Goal: Transaction & Acquisition: Obtain resource

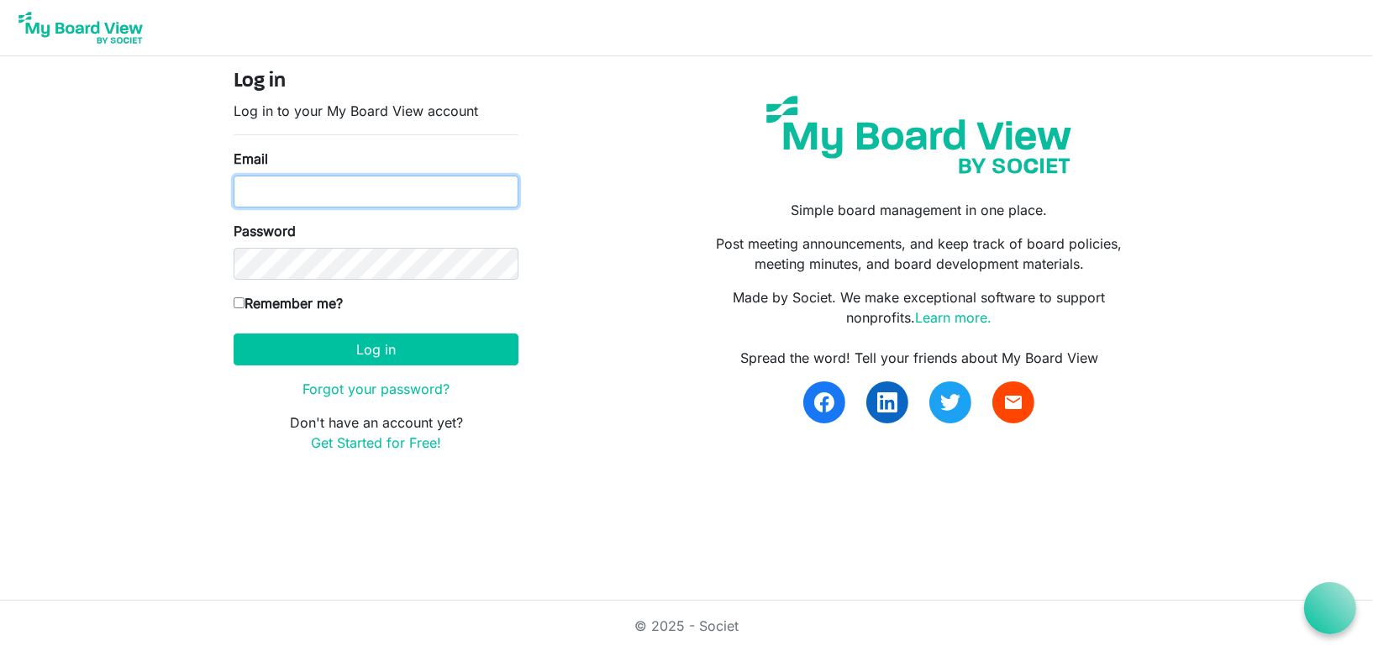
click at [349, 188] on input "Email" at bounding box center [376, 192] width 285 height 32
type input "kbrizendine@blm.gov"
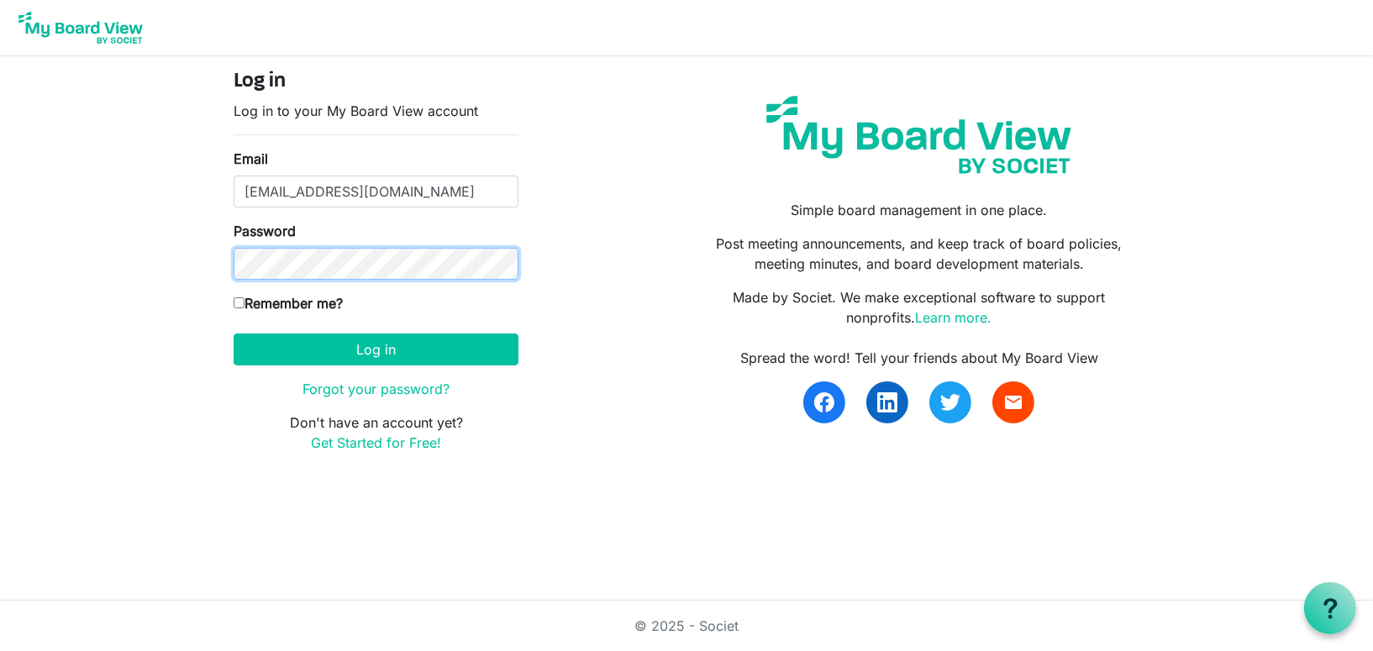
click at [234, 334] on button "Log in" at bounding box center [376, 350] width 285 height 32
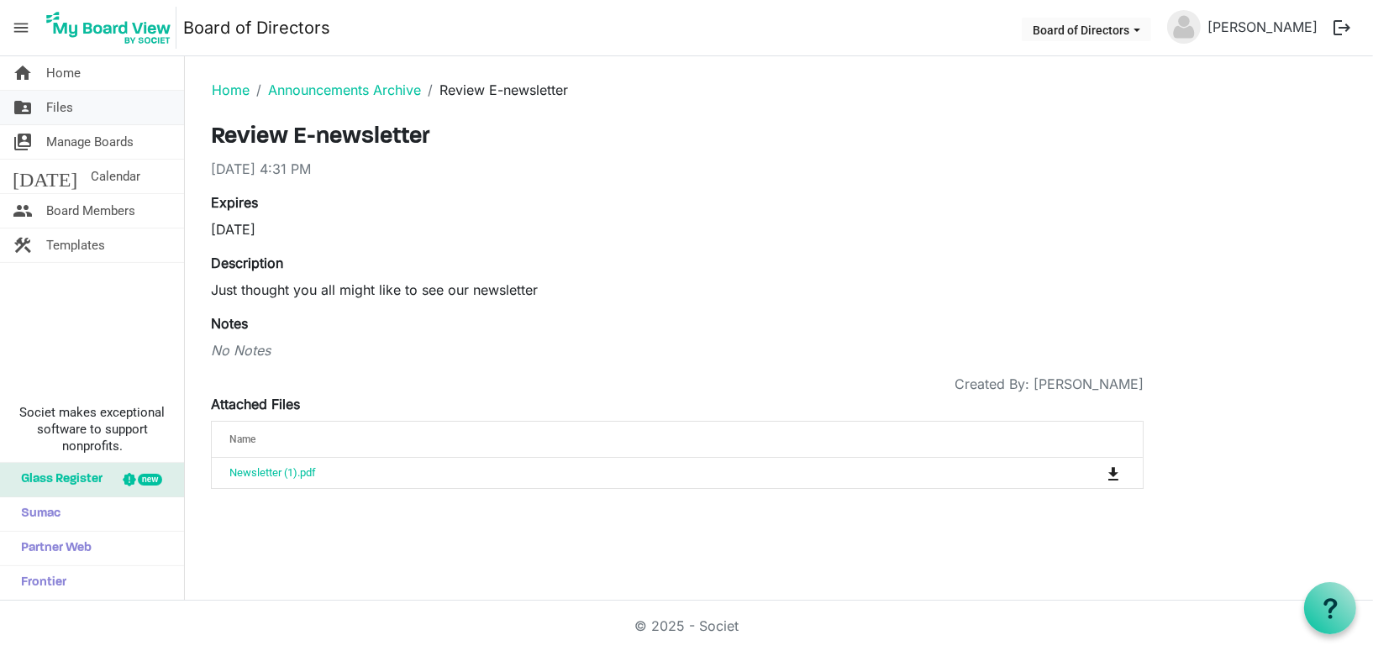
click at [63, 110] on span "Files" at bounding box center [59, 108] width 27 height 34
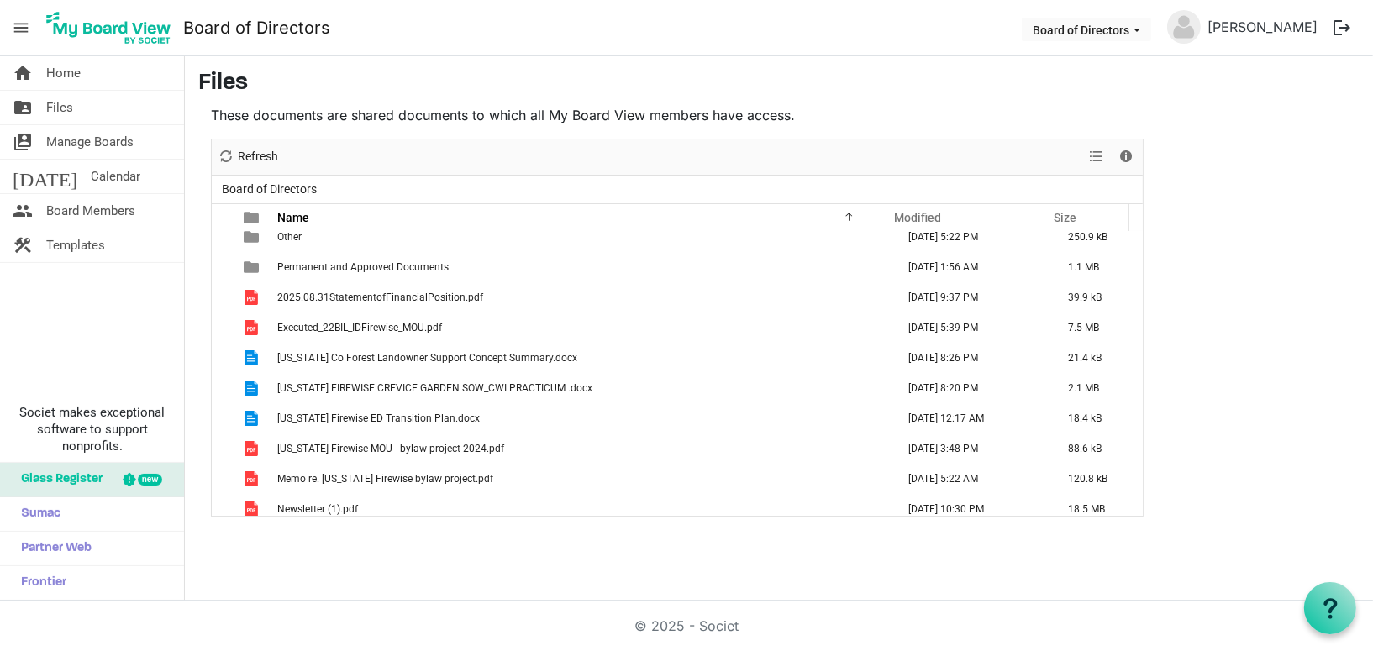
scroll to position [321, 0]
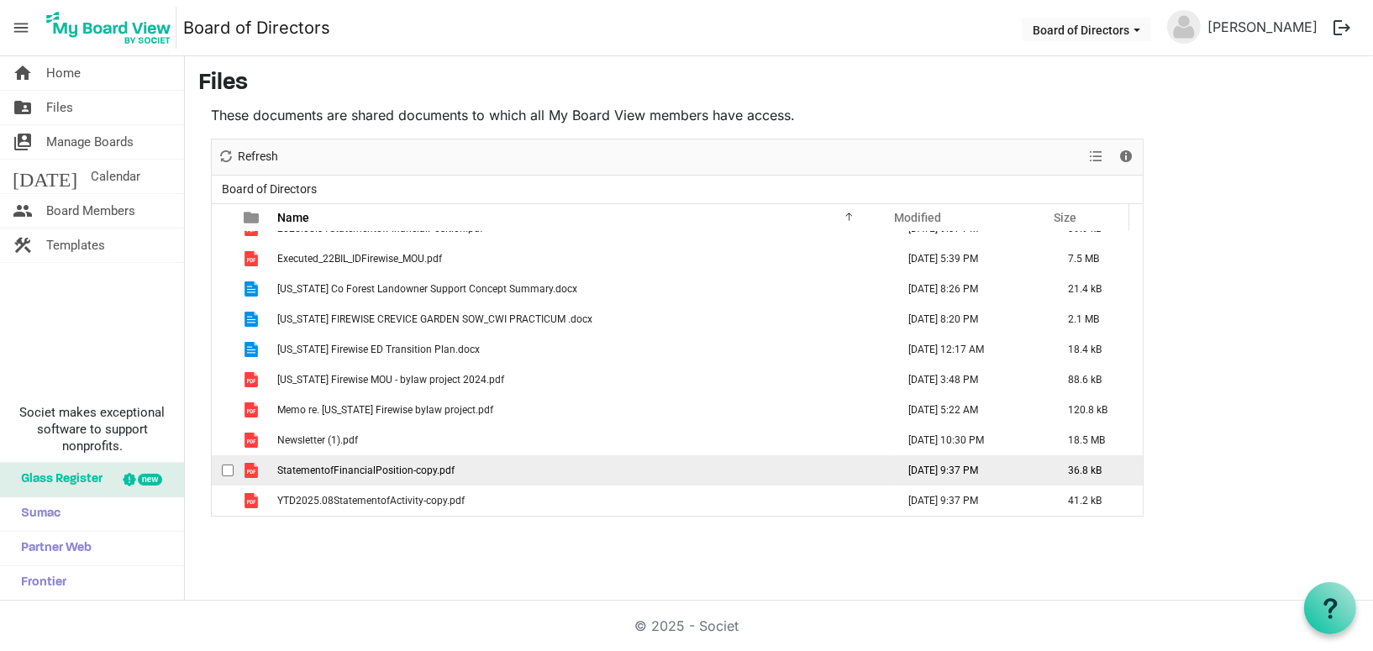
click at [396, 471] on span "StatementofFinancialPosition-copy.pdf" at bounding box center [365, 471] width 177 height 12
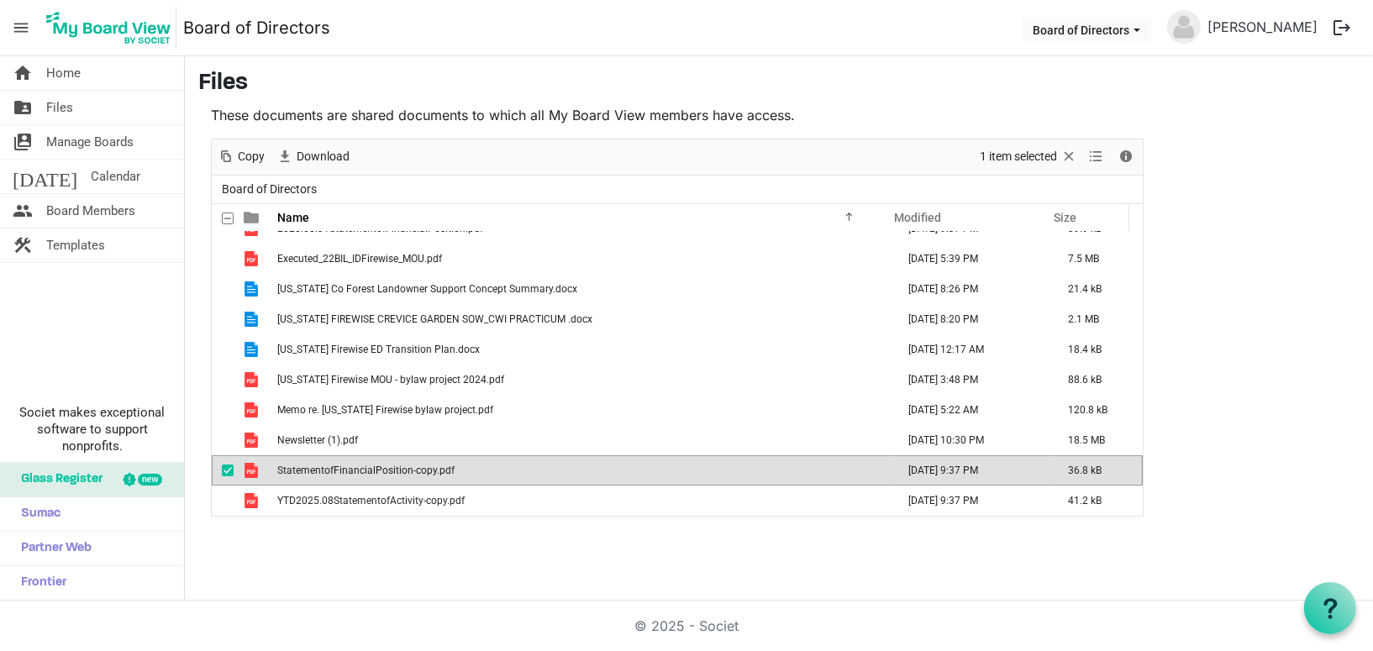
click at [396, 471] on span "StatementofFinancialPosition-copy.pdf" at bounding box center [365, 471] width 177 height 12
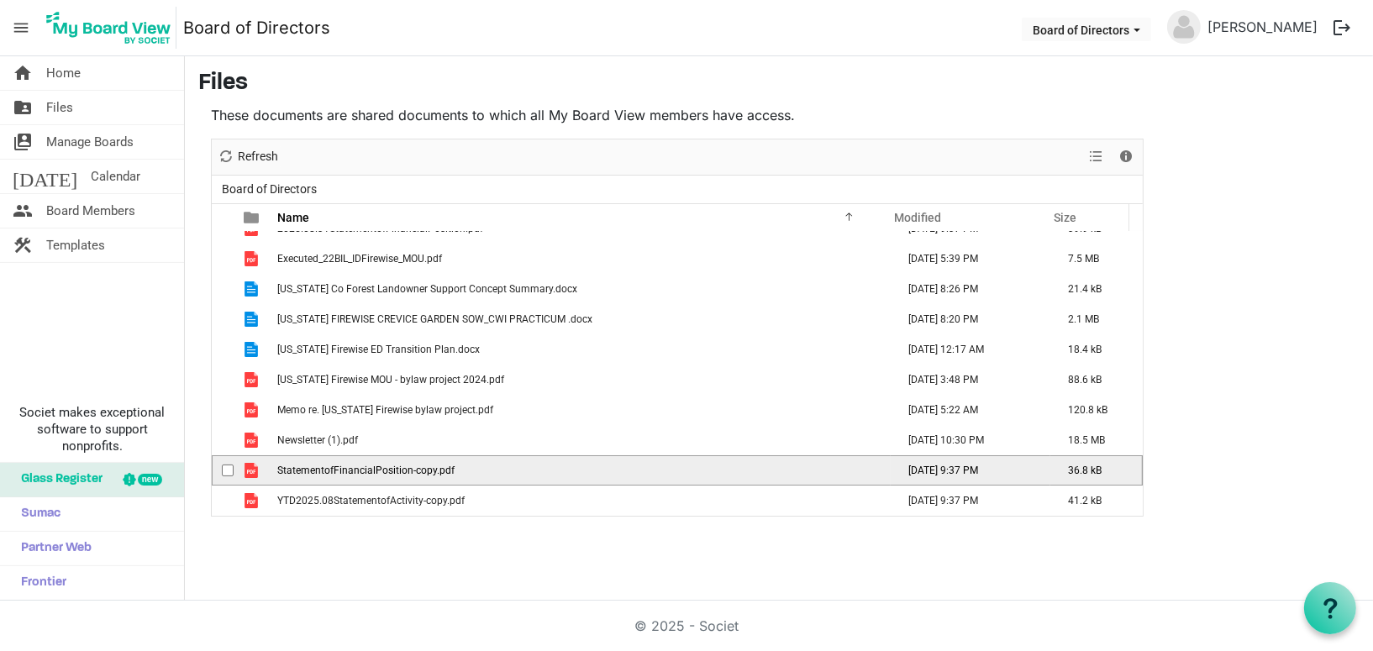
click at [396, 471] on span "StatementofFinancialPosition-copy.pdf" at bounding box center [365, 471] width 177 height 12
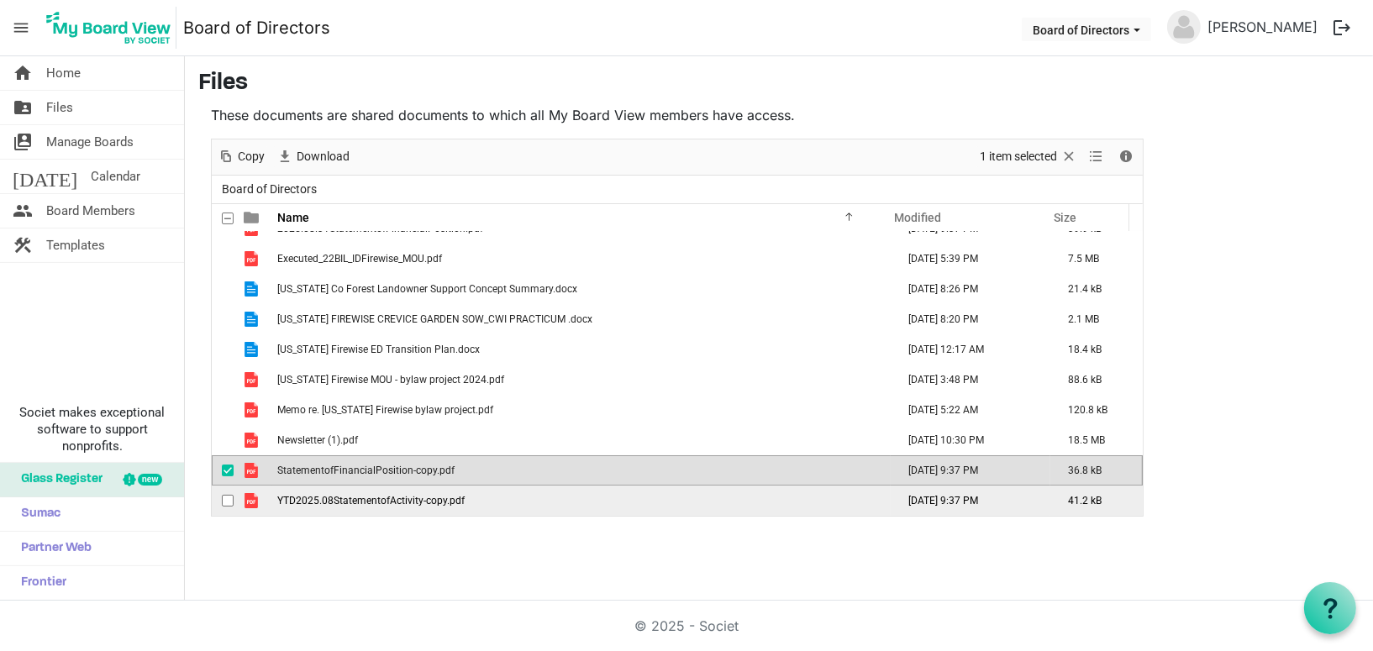
click at [381, 502] on span "YTD2025.08StatementofActivity-copy.pdf" at bounding box center [370, 501] width 187 height 12
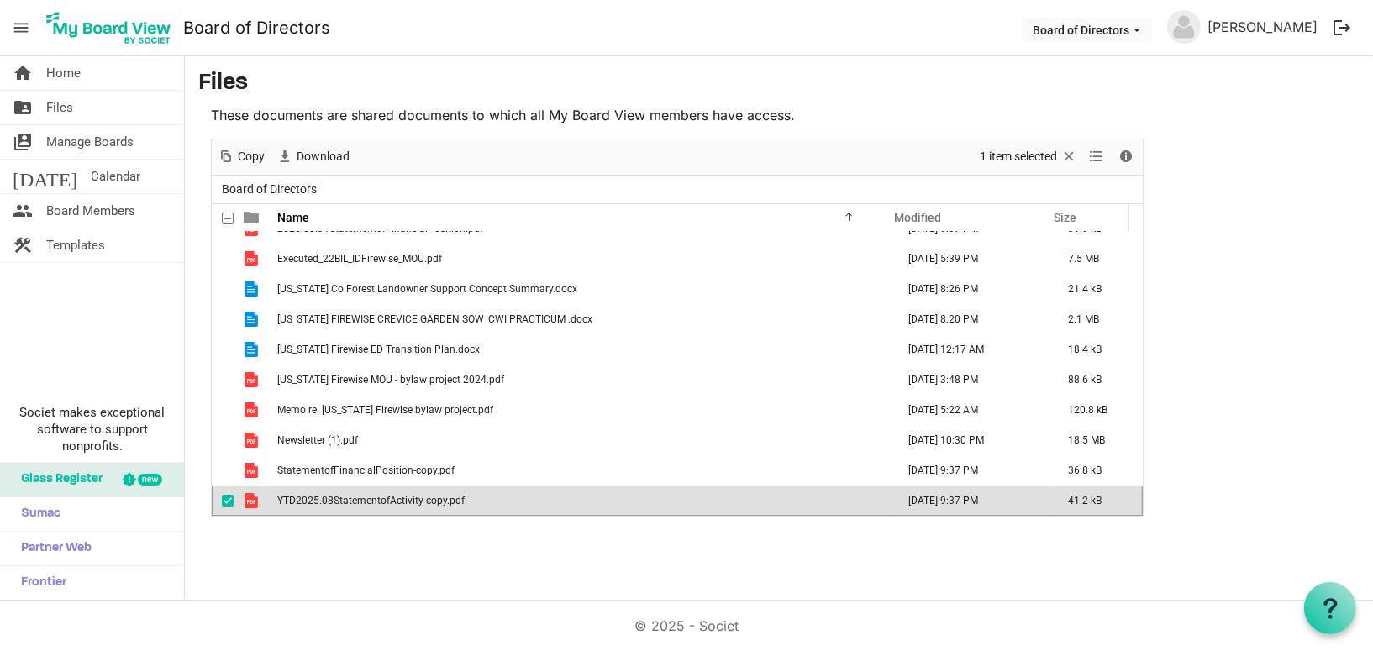
click at [381, 502] on span "YTD2025.08StatementofActivity-copy.pdf" at bounding box center [370, 501] width 187 height 12
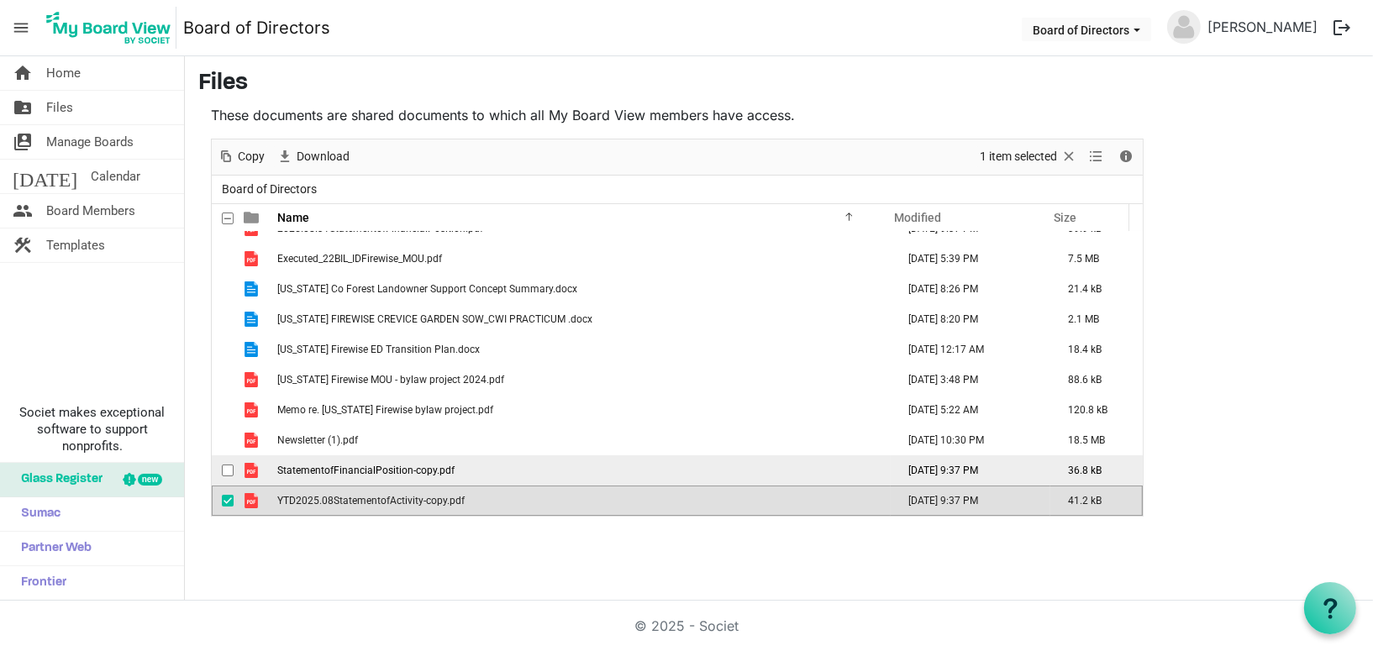
click at [397, 469] on span "StatementofFinancialPosition-copy.pdf" at bounding box center [365, 471] width 177 height 12
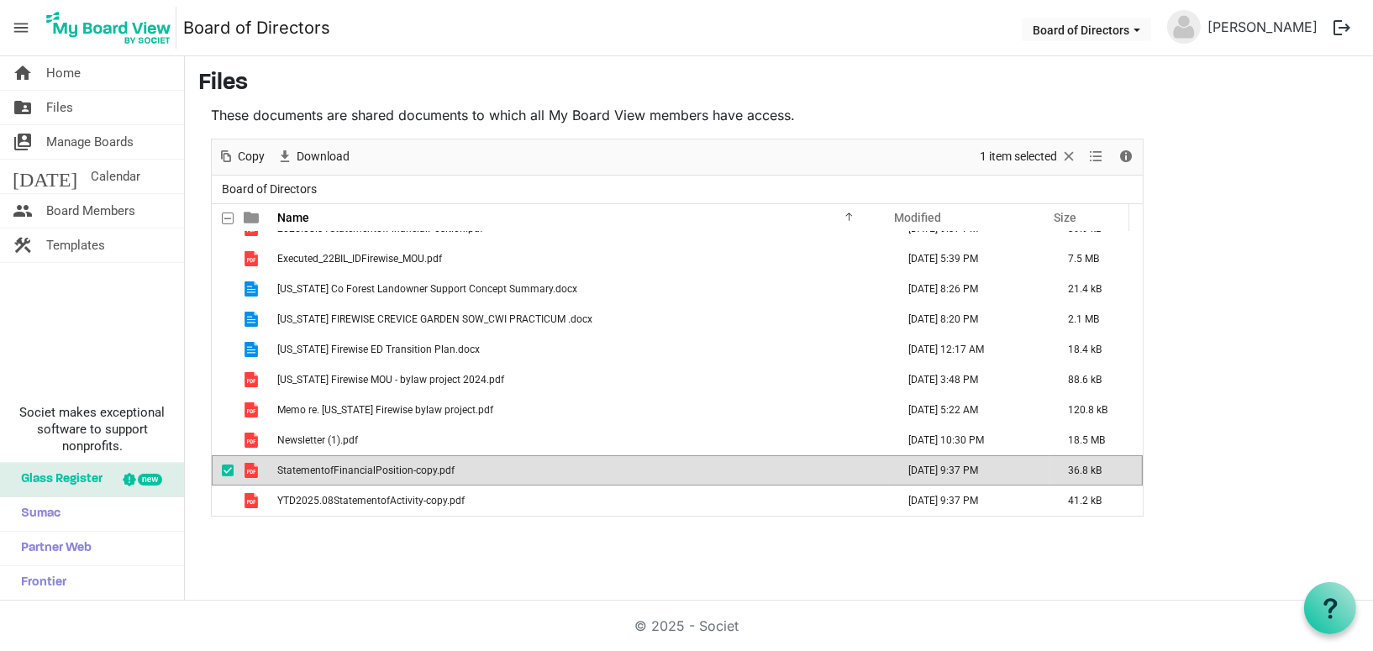
click at [398, 470] on span "StatementofFinancialPosition-copy.pdf" at bounding box center [365, 471] width 177 height 12
